Goal: Use online tool/utility: Utilize a website feature to perform a specific function

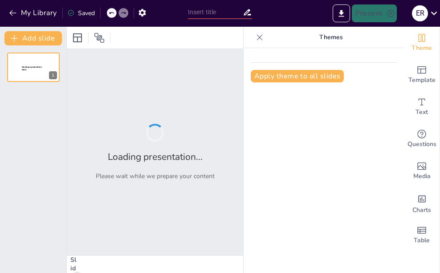
type input "Fortaleciendo el Liderazgo: Estrategias para Gerentes Efectivos"
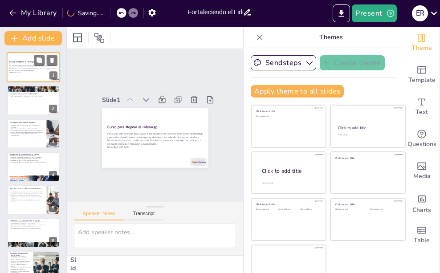
checkbox input "true"
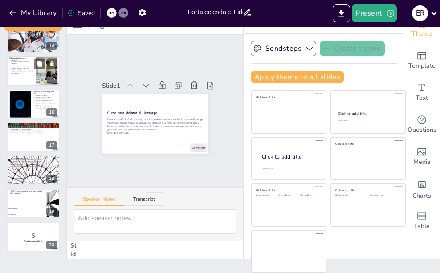
click at [30, 74] on div at bounding box center [33, 71] width 53 height 30
type textarea "La creación de un ambiente inclusivo es esencial para que todos los miembros de…"
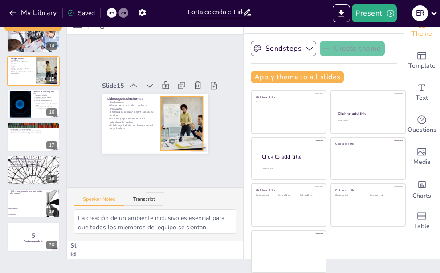
checkbox input "true"
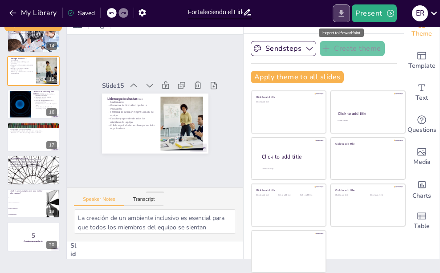
click at [338, 10] on icon "Export to PowerPoint" at bounding box center [340, 13] width 9 height 9
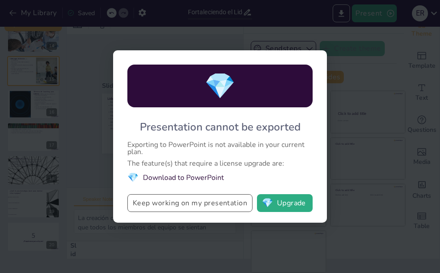
click at [167, 198] on button "Keep working on my presentation" at bounding box center [189, 203] width 125 height 18
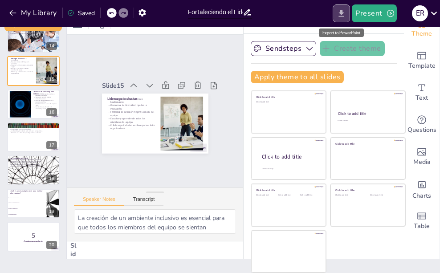
click at [349, 16] on button "Export to PowerPoint" at bounding box center [340, 13] width 17 height 18
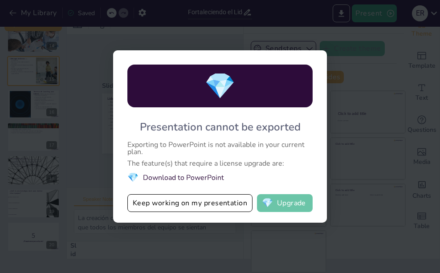
click at [274, 201] on button "💎 Upgrade" at bounding box center [285, 203] width 56 height 18
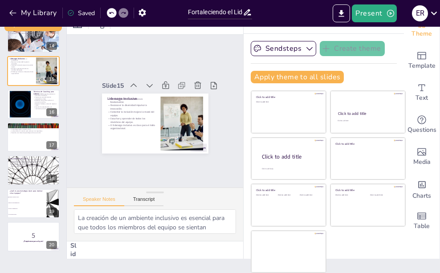
checkbox input "true"
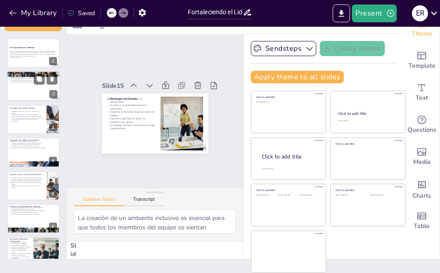
click at [25, 78] on p "La productividad aumenta con un liderazgo sólido." at bounding box center [33, 79] width 48 height 2
type textarea "La capacidad de inspirar es fundamental para cualquier líder. Los gerentes que …"
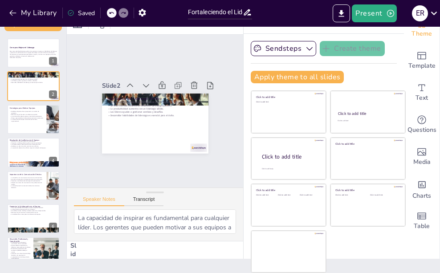
scroll to position [445, 0]
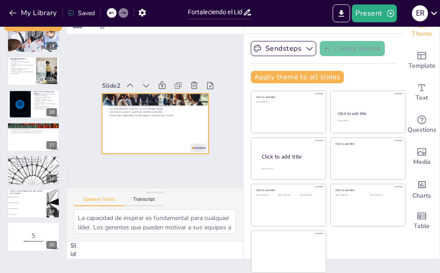
click at [156, 117] on div at bounding box center [153, 123] width 112 height 71
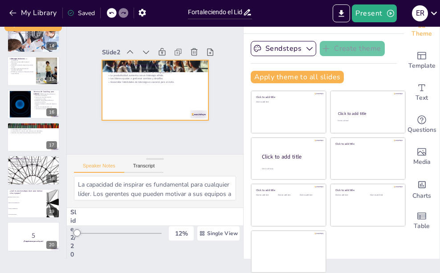
checkbox input "true"
click at [383, 9] on button "Present" at bounding box center [373, 13] width 44 height 18
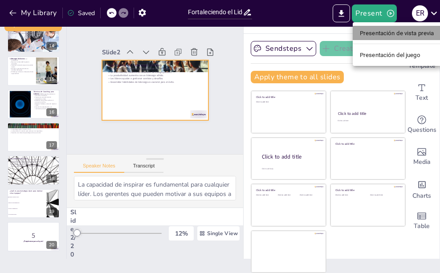
click at [385, 31] on font "Presentación de vista previa" at bounding box center [396, 33] width 74 height 7
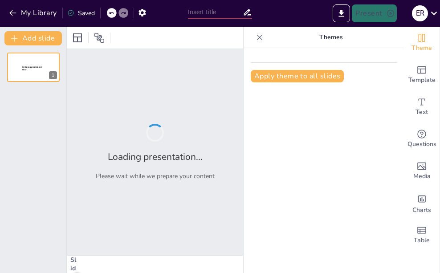
type input "Fortaleciendo el Liderazgo: Estrategias para Gerentes Efectivos"
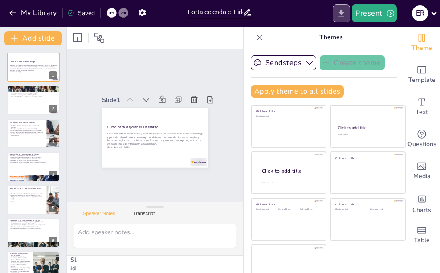
click at [344, 10] on icon "Export to PowerPoint" at bounding box center [340, 13] width 9 height 9
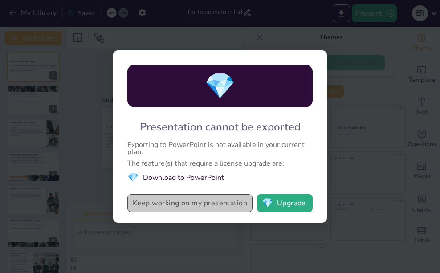
click at [206, 199] on button "Keep working on my presentation" at bounding box center [189, 203] width 125 height 18
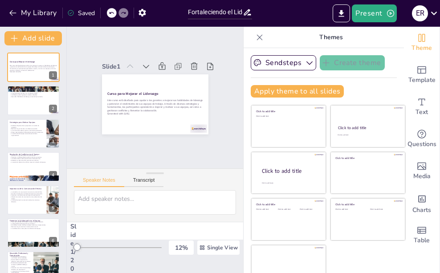
scroll to position [2, 0]
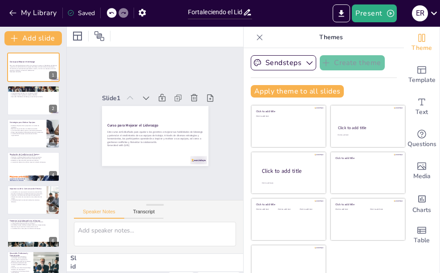
checkbox input "true"
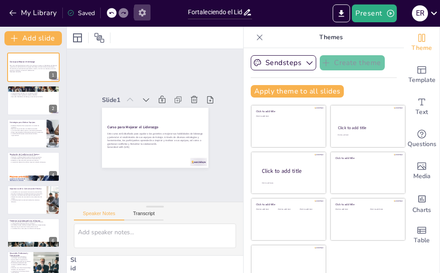
click at [143, 14] on icon "button" at bounding box center [141, 12] width 9 height 9
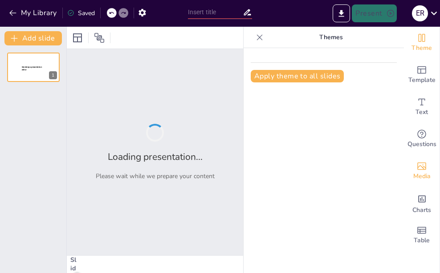
type input "Fortaleciendo el Liderazgo: Estrategias para Gerentes Efectivos"
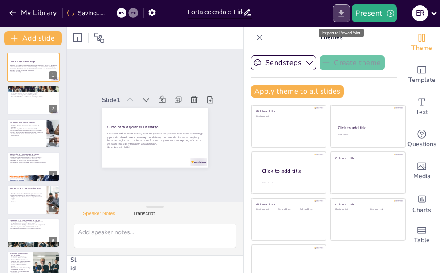
click at [337, 16] on icon "Export to PowerPoint" at bounding box center [340, 13] width 9 height 9
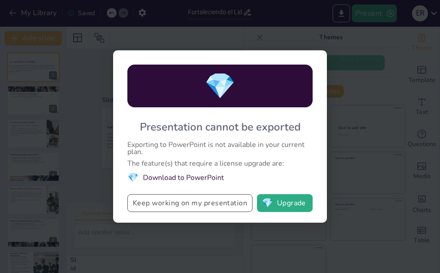
click at [228, 204] on button "Keep working on my presentation" at bounding box center [189, 203] width 125 height 18
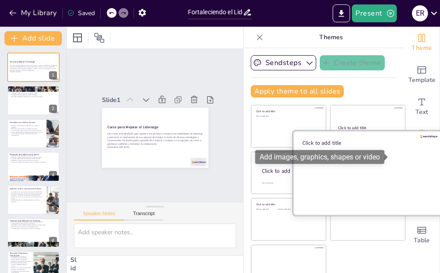
scroll to position [14, 0]
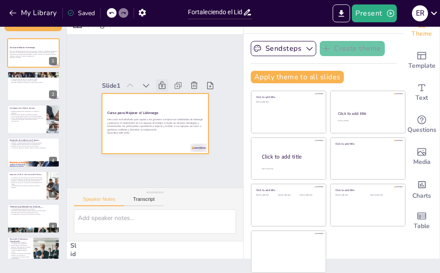
checkbox input "true"
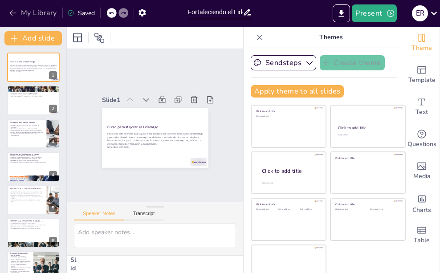
click at [41, 11] on button "My Library" at bounding box center [34, 13] width 54 height 14
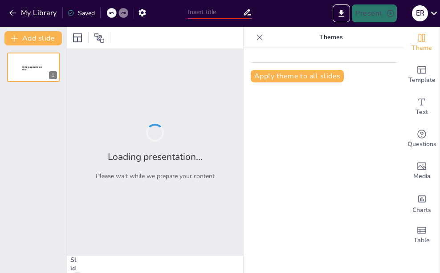
type input "Fortaleciendo el Liderazgo: Estrategias para Gerentes Efectivos"
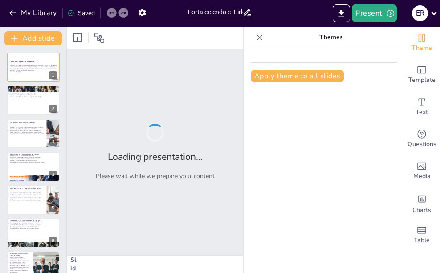
checkbox input "true"
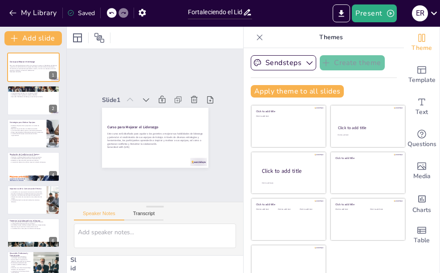
checkbox input "true"
